Goal: Task Accomplishment & Management: Manage account settings

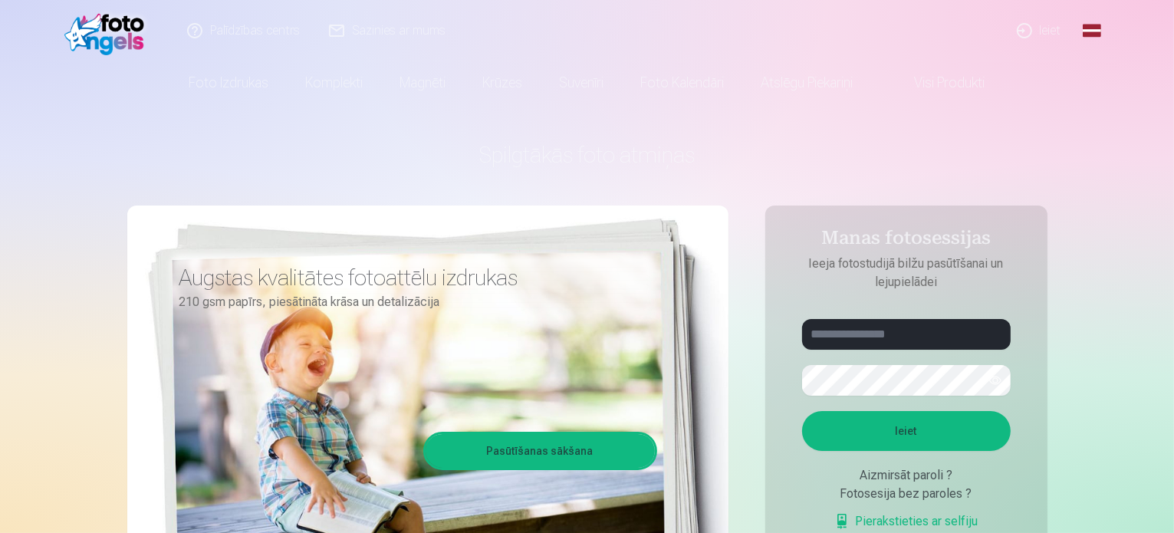
click at [1026, 35] on link "Ieiet" at bounding box center [1040, 30] width 74 height 61
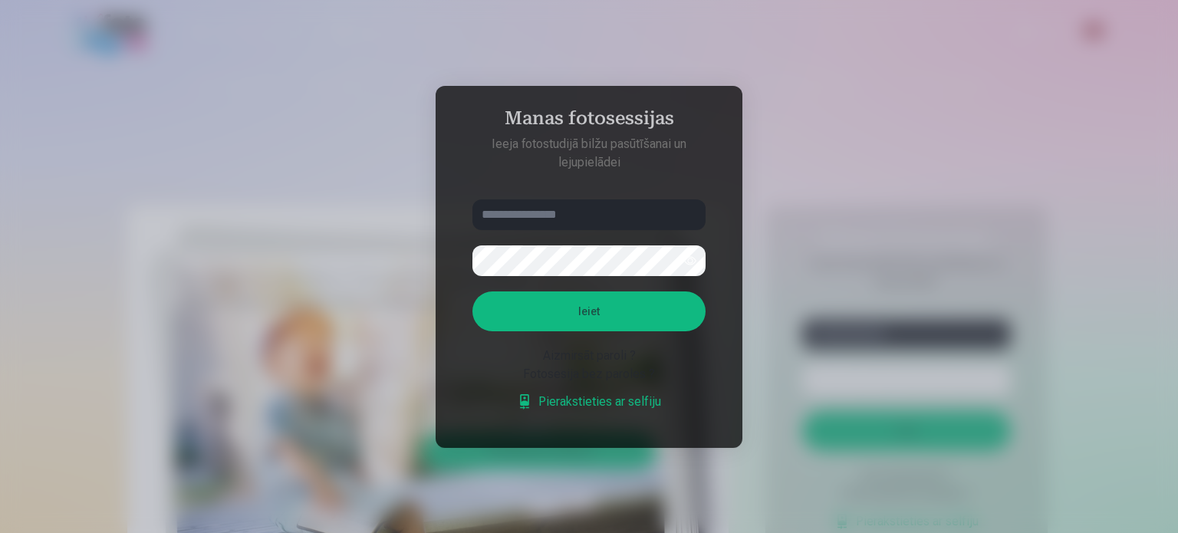
click at [670, 159] on p "Ieeja fotostudijā bilžu pasūtīšanai un lejupielādei" at bounding box center [589, 153] width 264 height 37
click at [649, 213] on input "text" at bounding box center [588, 214] width 233 height 31
type input "******"
click at [472, 291] on button "Ieiet" at bounding box center [588, 311] width 233 height 40
click at [686, 246] on button "button" at bounding box center [690, 260] width 29 height 29
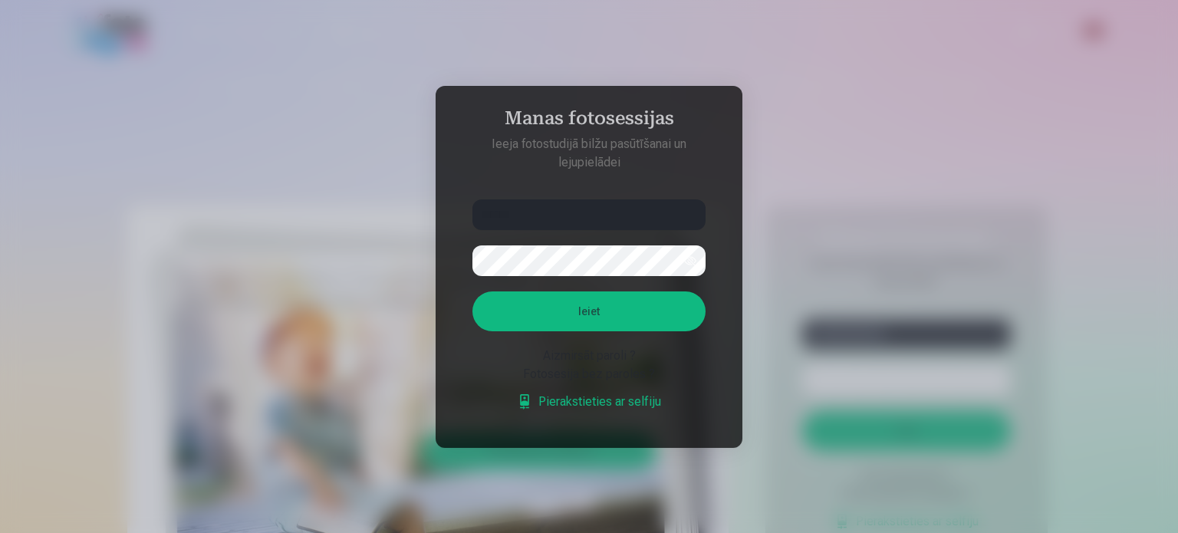
click at [587, 309] on button "Ieiet" at bounding box center [588, 311] width 233 height 40
